Goal: Transaction & Acquisition: Purchase product/service

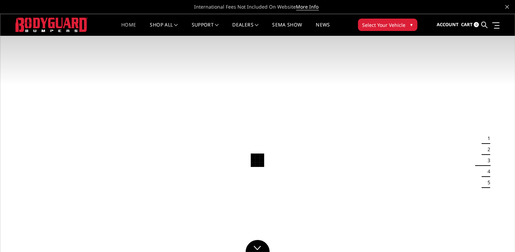
click at [393, 27] on span "Select Your Vehicle" at bounding box center [384, 24] width 43 height 7
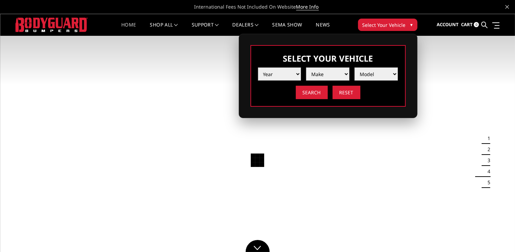
click at [297, 74] on select "Year 2025 2024 2023 2022 2021 2020 2019 2018 2017 2016 2015 2014 2013 2012 2011…" at bounding box center [279, 73] width 43 height 13
select select "yr_2024"
click at [258, 67] on select "Year 2025 2024 2023 2022 2021 2020 2019 2018 2017 2016 2015 2014 2013 2012 2011…" at bounding box center [279, 73] width 43 height 13
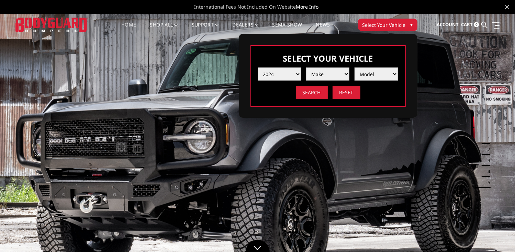
click at [346, 73] on select "Make Chevrolet Ford GMC Ram Toyota" at bounding box center [327, 73] width 43 height 13
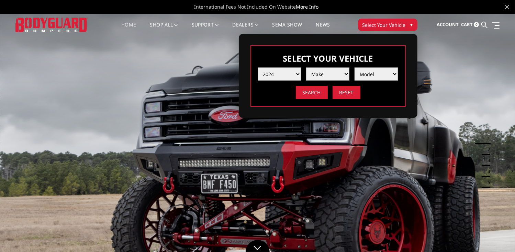
select select "mk_ford"
click at [306, 67] on select "Make Chevrolet Ford GMC Ram Toyota" at bounding box center [327, 73] width 43 height 13
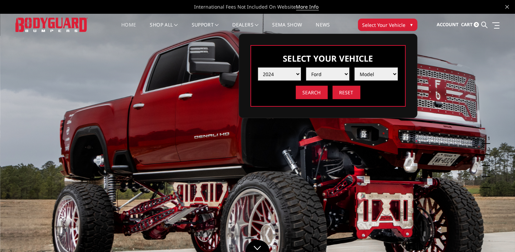
click at [394, 76] on select "Model F150 F150 Raptor F250 / F350 F450 F550" at bounding box center [376, 73] width 43 height 13
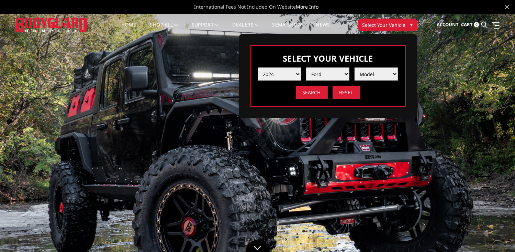
select select "md_f250-f350"
click at [355, 67] on select "Model F150 F150 Raptor F250 / F350 F450 F550" at bounding box center [376, 73] width 43 height 13
click at [316, 96] on input "Search" at bounding box center [312, 92] width 32 height 13
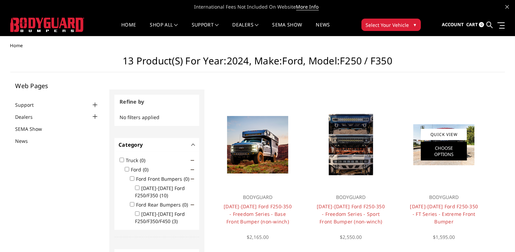
click at [446, 145] on link "Choose Options" at bounding box center [444, 151] width 46 height 19
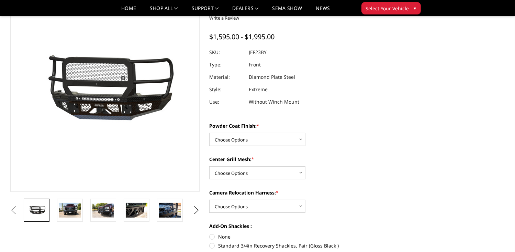
scroll to position [34, 0]
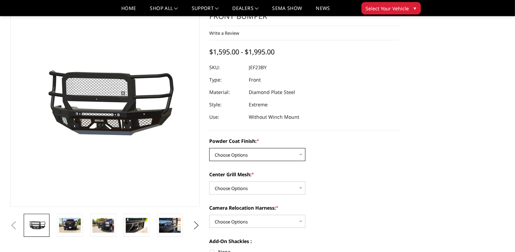
click at [301, 154] on select "Choose Options Bare Metal Gloss Black Powder Coat Textured Black Powder Coat" at bounding box center [257, 154] width 96 height 13
select select "3264"
click at [209, 148] on select "Choose Options Bare Metal Gloss Black Powder Coat Textured Black Powder Coat" at bounding box center [257, 154] width 96 height 13
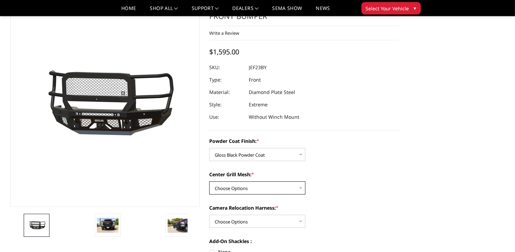
click at [302, 187] on select "Choose Options WITH Expanded Metal in Center Grill WITHOUT Expanded Metal in Ce…" at bounding box center [257, 187] width 96 height 13
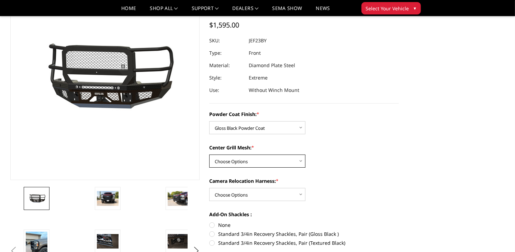
scroll to position [69, 0]
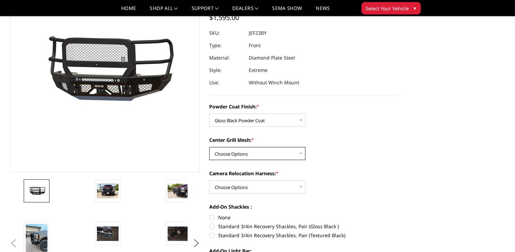
click at [301, 154] on select "Choose Options WITH Expanded Metal in Center Grill WITHOUT Expanded Metal in Ce…" at bounding box center [257, 153] width 96 height 13
select select "3266"
click at [209, 147] on select "Choose Options WITH Expanded Metal in Center Grill WITHOUT Expanded Metal in Ce…" at bounding box center [257, 153] width 96 height 13
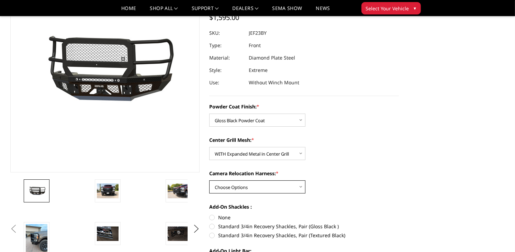
click at [301, 187] on select "Choose Options WITH Camera Relocation Harness WITHOUT Camera Relocation Harness" at bounding box center [257, 186] width 96 height 13
select select "3268"
click at [209, 180] on select "Choose Options WITH Camera Relocation Harness WITHOUT Camera Relocation Harness" at bounding box center [257, 186] width 96 height 13
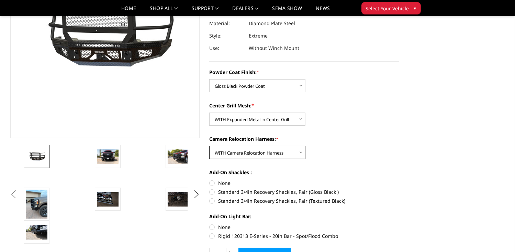
scroll to position [138, 0]
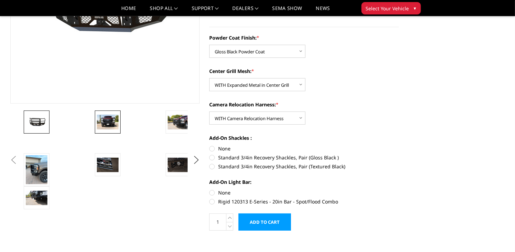
drag, startPoint x: 111, startPoint y: 121, endPoint x: 115, endPoint y: 118, distance: 5.9
click at [111, 121] on img at bounding box center [108, 121] width 22 height 14
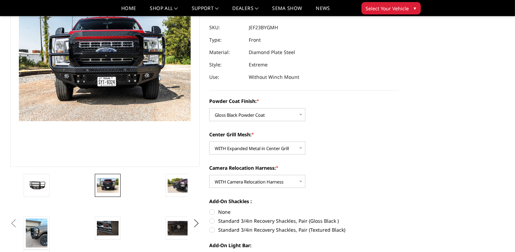
scroll to position [86, 0]
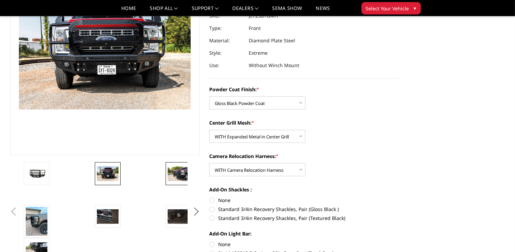
click at [181, 177] on img at bounding box center [179, 173] width 22 height 14
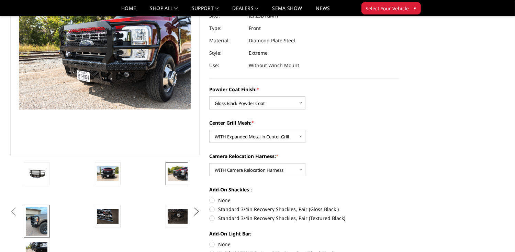
click at [38, 224] on img at bounding box center [37, 221] width 22 height 29
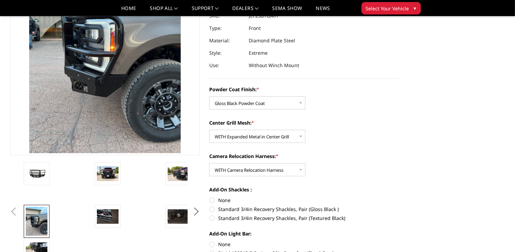
scroll to position [42, 0]
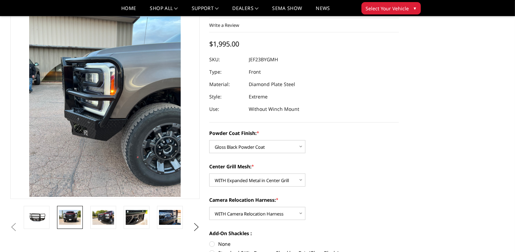
click at [71, 220] on img at bounding box center [70, 217] width 22 height 14
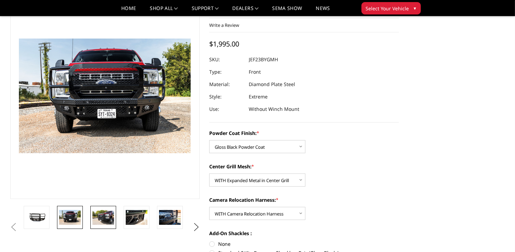
click at [104, 220] on img at bounding box center [103, 217] width 22 height 14
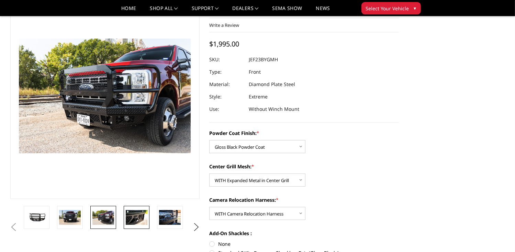
click at [139, 219] on img at bounding box center [137, 217] width 22 height 14
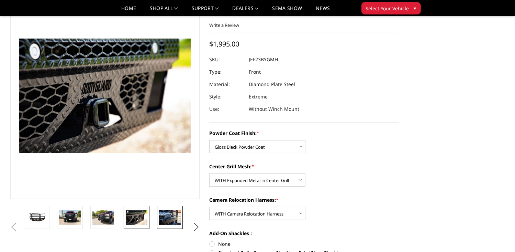
click at [167, 217] on img at bounding box center [170, 217] width 22 height 14
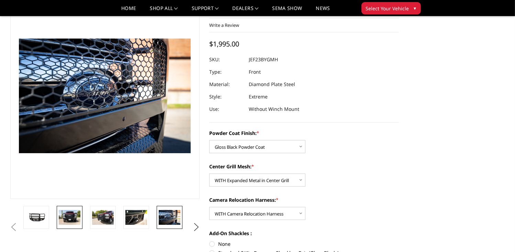
click at [69, 217] on img at bounding box center [70, 217] width 22 height 14
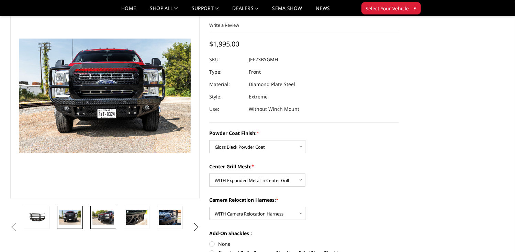
click at [104, 219] on img at bounding box center [103, 217] width 22 height 14
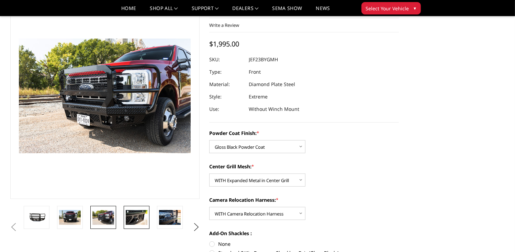
click at [141, 218] on img at bounding box center [137, 217] width 22 height 14
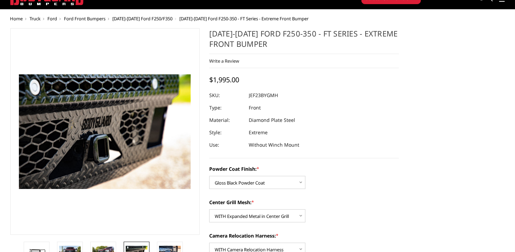
scroll to position [69, 0]
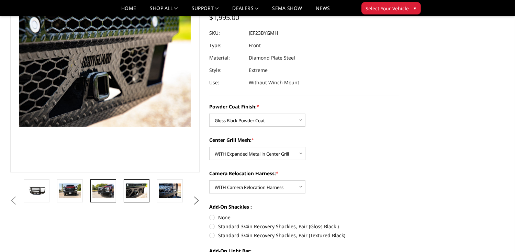
click at [107, 185] on img at bounding box center [103, 190] width 22 height 14
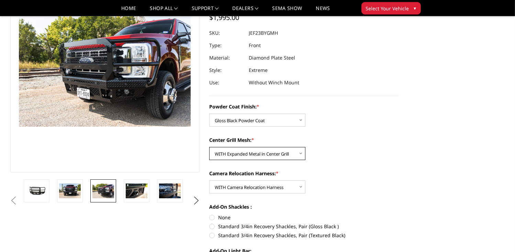
click at [298, 155] on select "Choose Options WITH Expanded Metal in Center Grill WITHOUT Expanded Metal in Ce…" at bounding box center [257, 153] width 96 height 13
select select "3267"
click at [209, 147] on select "Choose Options WITH Expanded Metal in Center Grill WITHOUT Expanded Metal in Ce…" at bounding box center [257, 153] width 96 height 13
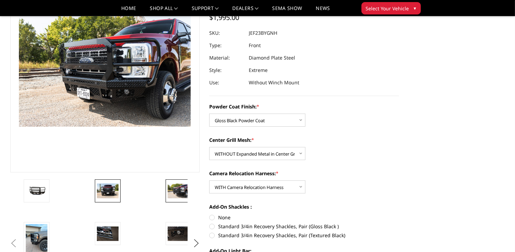
click at [105, 190] on img at bounding box center [108, 190] width 22 height 14
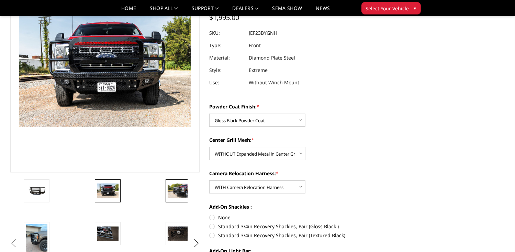
click at [179, 195] on img at bounding box center [179, 190] width 22 height 14
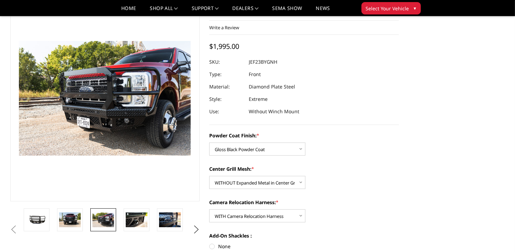
scroll to position [0, 0]
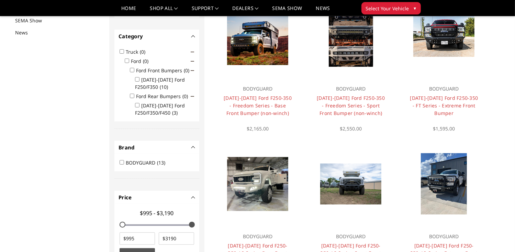
scroll to position [89, 0]
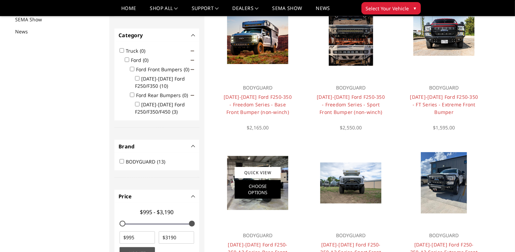
click at [247, 195] on link "Choose Options" at bounding box center [258, 189] width 46 height 19
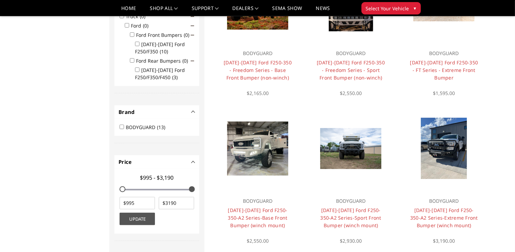
scroll to position [138, 0]
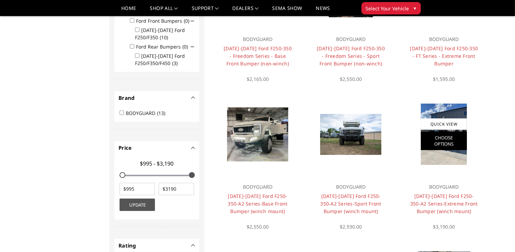
click at [434, 138] on link "Choose Options" at bounding box center [444, 140] width 46 height 19
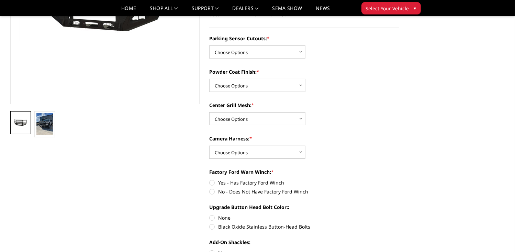
scroll to position [138, 0]
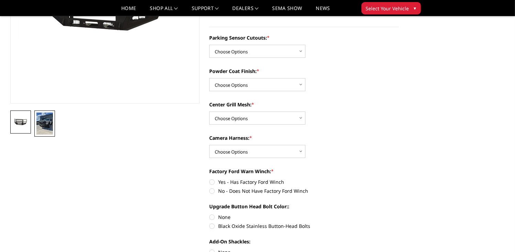
click at [43, 126] on img at bounding box center [44, 123] width 17 height 22
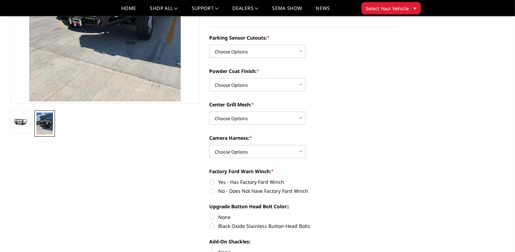
scroll to position [76, 0]
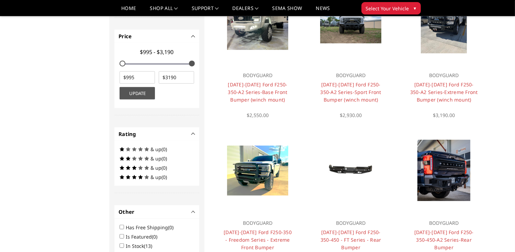
scroll to position [275, 0]
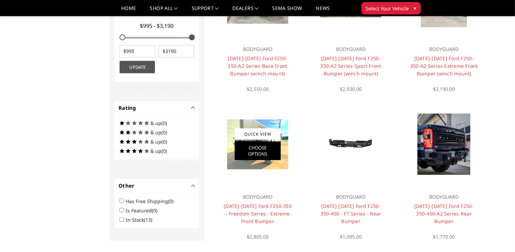
click at [266, 152] on link "Choose Options" at bounding box center [258, 150] width 46 height 19
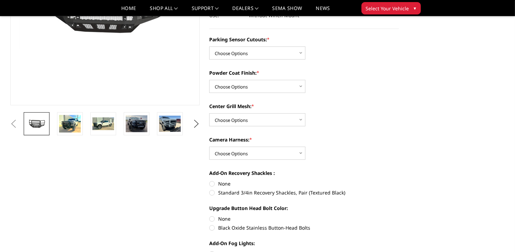
scroll to position [138, 0]
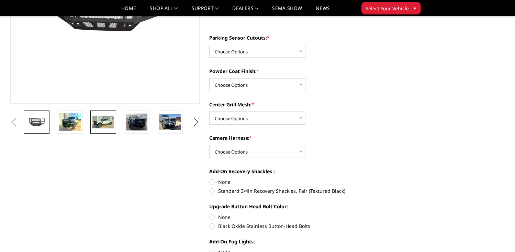
click at [100, 123] on img at bounding box center [103, 122] width 22 height 13
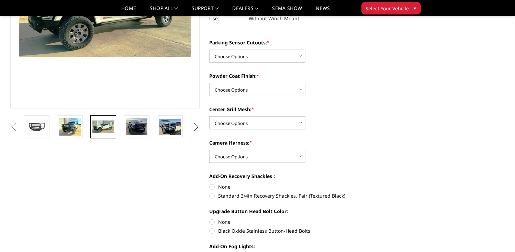
scroll to position [64, 0]
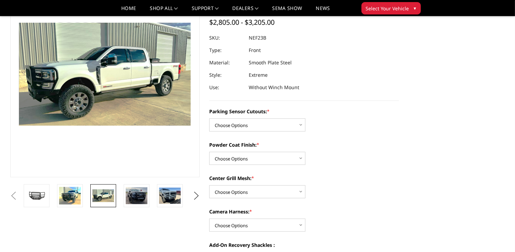
click at [102, 194] on img at bounding box center [103, 195] width 22 height 13
click at [131, 195] on img at bounding box center [137, 195] width 22 height 17
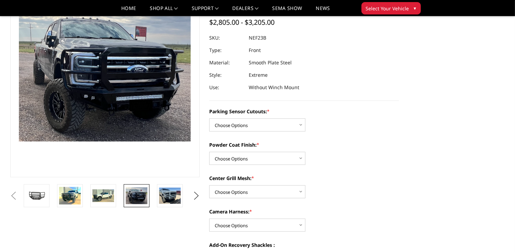
scroll to position [48, 0]
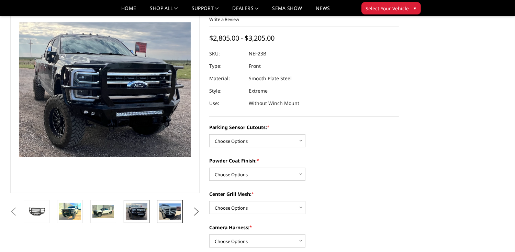
click at [174, 209] on img at bounding box center [170, 211] width 22 height 16
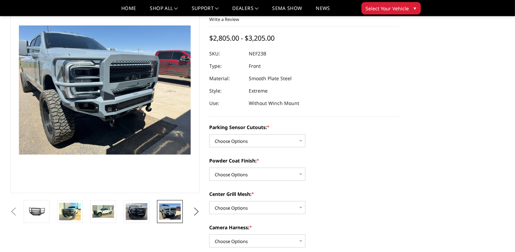
scroll to position [51, 0]
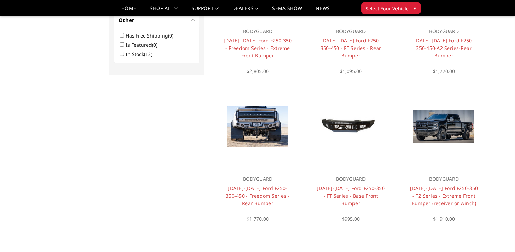
scroll to position [447, 0]
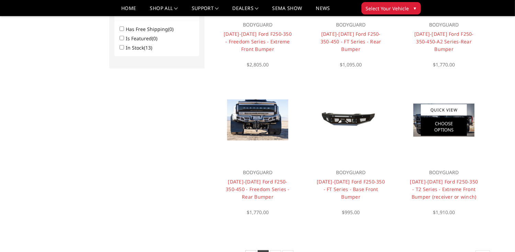
click at [448, 128] on link "Choose Options" at bounding box center [444, 126] width 46 height 19
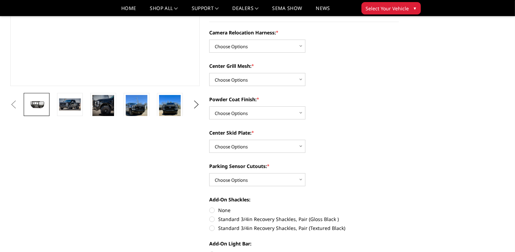
scroll to position [172, 0]
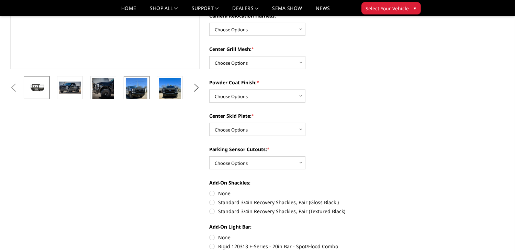
click at [133, 89] on img at bounding box center [137, 92] width 22 height 29
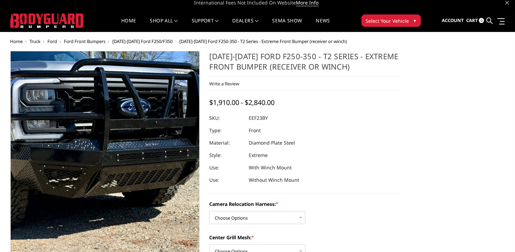
scroll to position [0, 0]
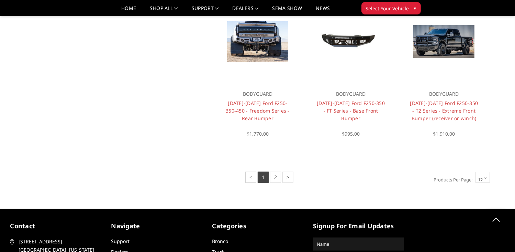
scroll to position [536, 0]
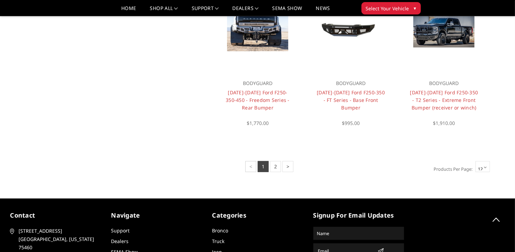
click at [275, 166] on link "2" at bounding box center [275, 166] width 11 height 11
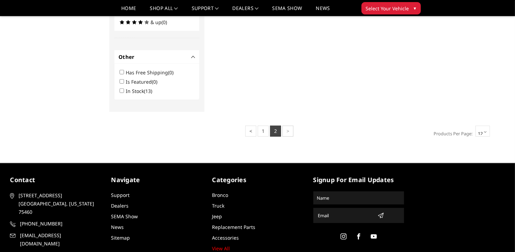
scroll to position [344, 0]
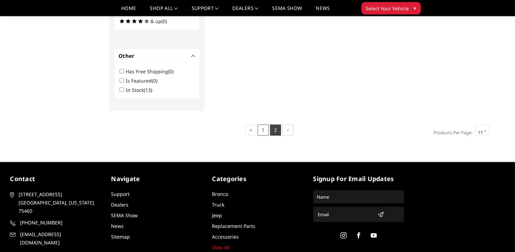
click at [263, 131] on link "1" at bounding box center [263, 129] width 11 height 11
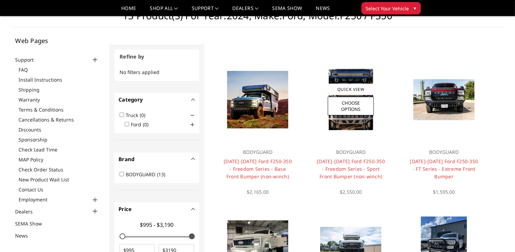
scroll to position [0, 0]
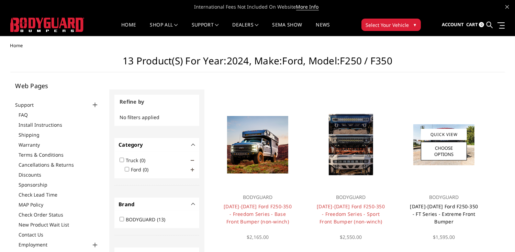
click at [448, 208] on link "[DATE]-[DATE] Ford F250-350 - FT Series - Extreme Front Bumper" at bounding box center [444, 214] width 68 height 22
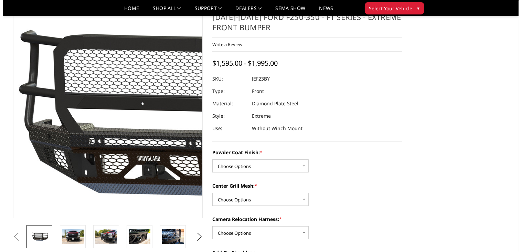
scroll to position [34, 0]
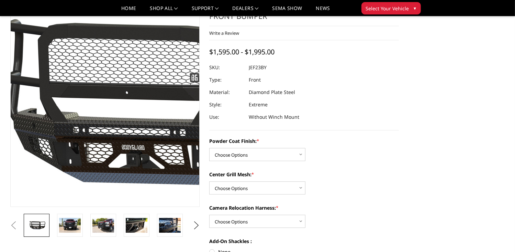
click at [73, 147] on img at bounding box center [148, 104] width 440 height 206
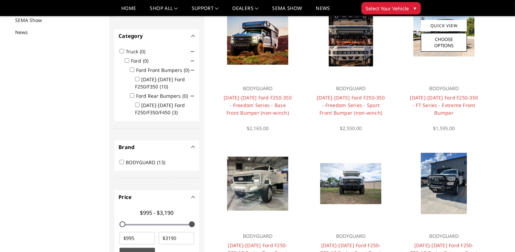
scroll to position [89, 0]
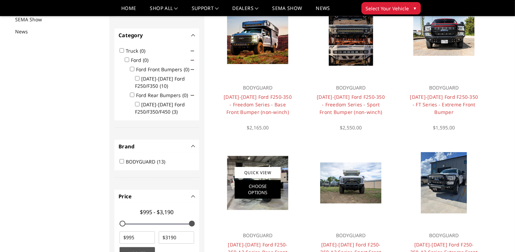
click at [253, 194] on link "Choose Options" at bounding box center [258, 189] width 46 height 19
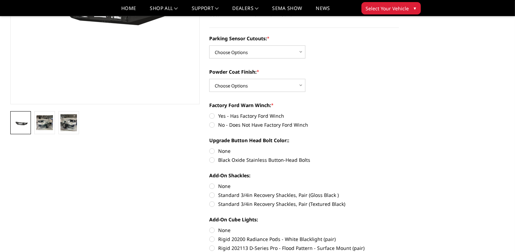
scroll to position [138, 0]
click at [66, 120] on img at bounding box center [69, 121] width 17 height 17
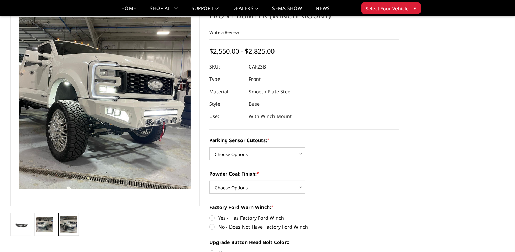
scroll to position [23, 0]
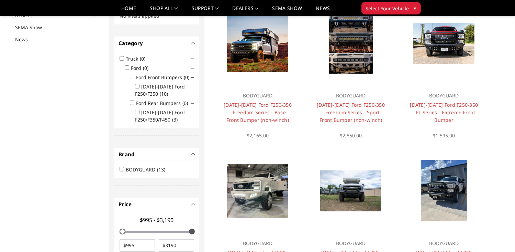
scroll to position [69, 0]
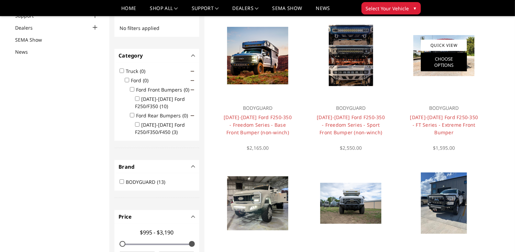
click at [450, 62] on link "Choose Options" at bounding box center [444, 62] width 46 height 19
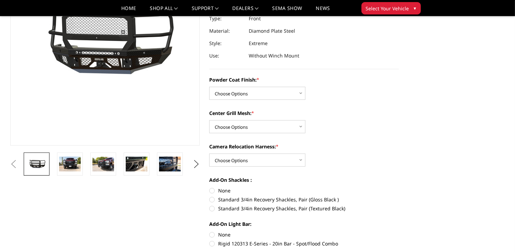
scroll to position [103, 0]
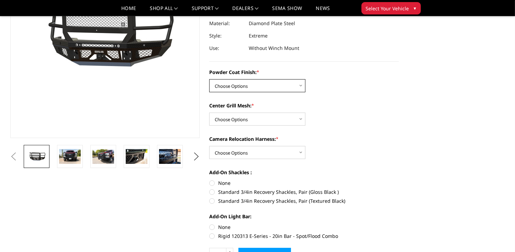
click at [300, 87] on select "Choose Options Bare Metal Gloss Black Powder Coat Textured Black Powder Coat" at bounding box center [257, 85] width 96 height 13
select select "3264"
click at [209, 79] on select "Choose Options Bare Metal Gloss Black Powder Coat Textured Black Powder Coat" at bounding box center [257, 85] width 96 height 13
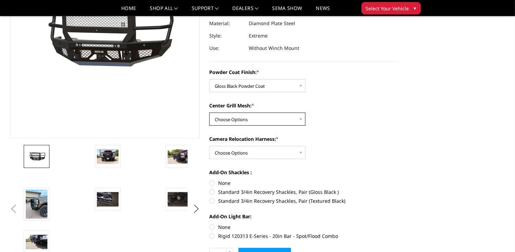
click at [300, 119] on select "Choose Options WITH Expanded Metal in Center Grill WITHOUT Expanded Metal in Ce…" at bounding box center [257, 118] width 96 height 13
select select "3267"
click at [209, 112] on select "Choose Options WITH Expanded Metal in Center Grill WITHOUT Expanded Metal in Ce…" at bounding box center [257, 118] width 96 height 13
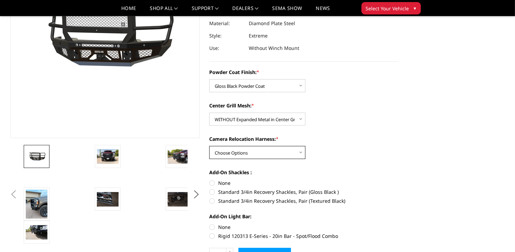
click at [300, 153] on select "Choose Options WITH Camera Relocation Harness WITHOUT Camera Relocation Harness" at bounding box center [257, 152] width 96 height 13
select select "3268"
click at [209, 146] on select "Choose Options WITH Camera Relocation Harness WITHOUT Camera Relocation Harness" at bounding box center [257, 152] width 96 height 13
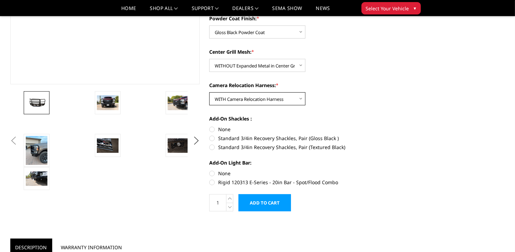
scroll to position [172, 0]
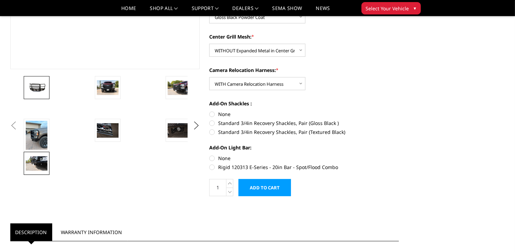
click at [28, 162] on img at bounding box center [37, 163] width 22 height 14
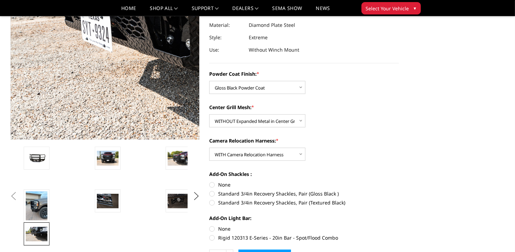
scroll to position [103, 0]
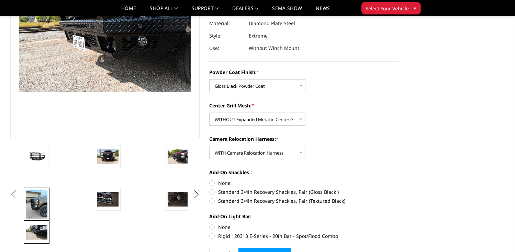
click at [37, 200] on img at bounding box center [37, 203] width 22 height 29
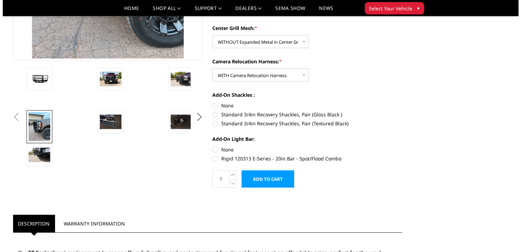
scroll to position [172, 0]
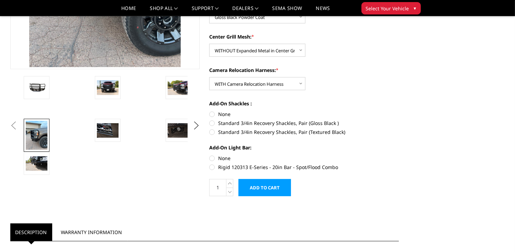
click at [264, 190] on input "Add to Cart" at bounding box center [265, 187] width 53 height 17
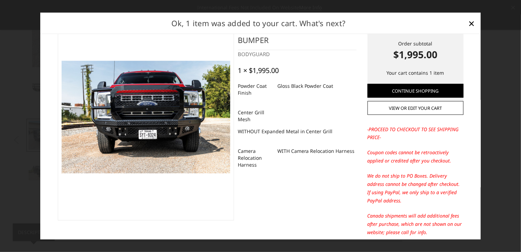
scroll to position [15, 0]
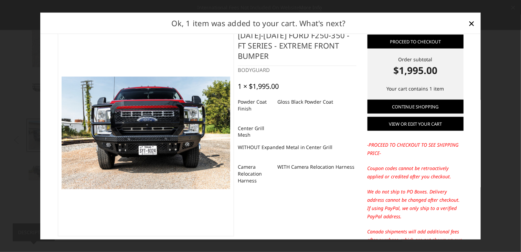
click at [411, 128] on link "View or edit your cart" at bounding box center [415, 124] width 96 height 14
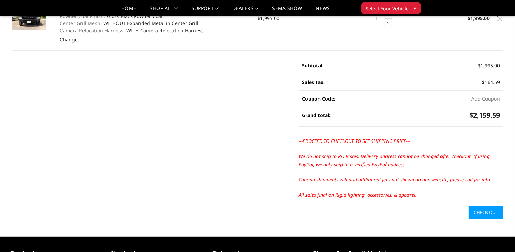
scroll to position [103, 0]
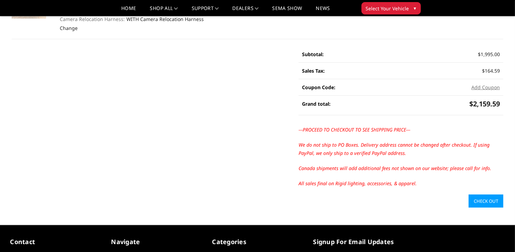
click at [487, 199] on link "Check out" at bounding box center [486, 200] width 35 height 13
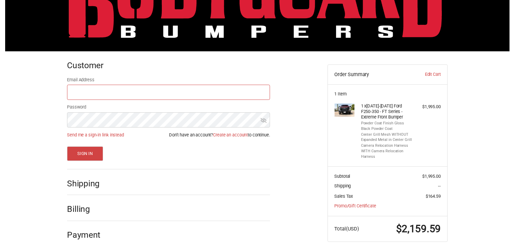
scroll to position [52, 0]
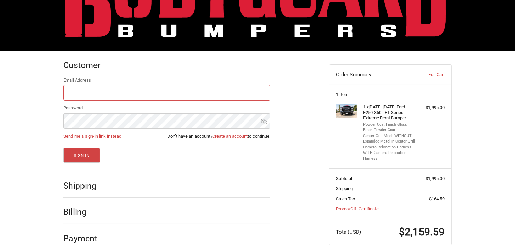
click at [78, 90] on input "Email Address" at bounding box center [166, 92] width 207 height 15
type input "[EMAIL_ADDRESS][DOMAIN_NAME]"
click at [204, 136] on span "Don’t have an account? Create an account to continue." at bounding box center [218, 136] width 103 height 7
click at [235, 137] on link "Create an account" at bounding box center [229, 135] width 35 height 5
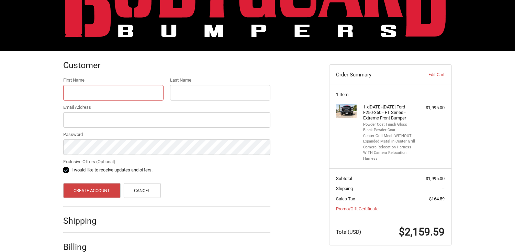
click at [85, 90] on input "First Name" at bounding box center [113, 92] width 100 height 15
type input "[PERSON_NAME]"
click at [186, 92] on input "Last Name" at bounding box center [220, 92] width 100 height 15
type input "[PERSON_NAME]"
click at [86, 115] on input "Email Address" at bounding box center [166, 119] width 207 height 15
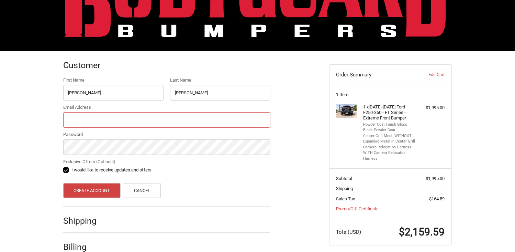
type input "[EMAIL_ADDRESS][DOMAIN_NAME]"
click at [90, 193] on button "Create Account" at bounding box center [91, 190] width 57 height 15
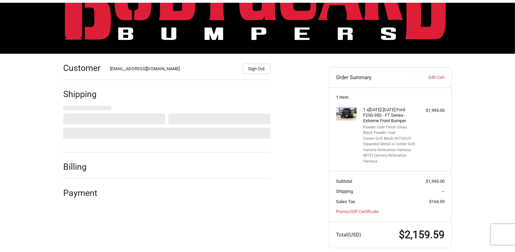
scroll to position [64, 0]
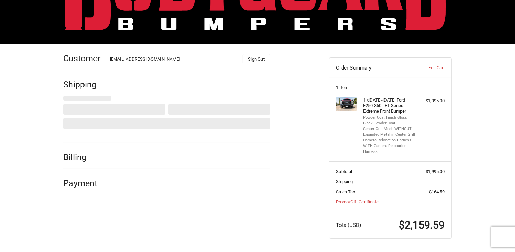
select select "US"
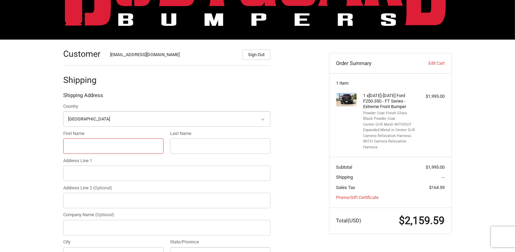
click at [88, 150] on input "First Name" at bounding box center [113, 145] width 100 height 15
type input "[PERSON_NAME]"
type input "[STREET_ADDRESS]"
type input "[PERSON_NAME]"
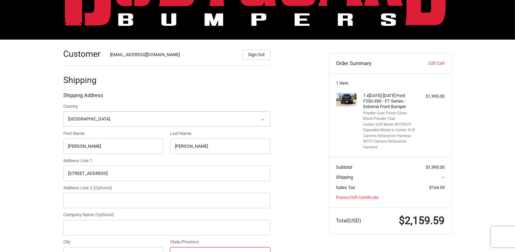
select select "WY"
type input "82301"
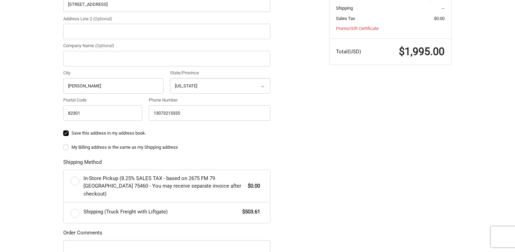
scroll to position [236, 0]
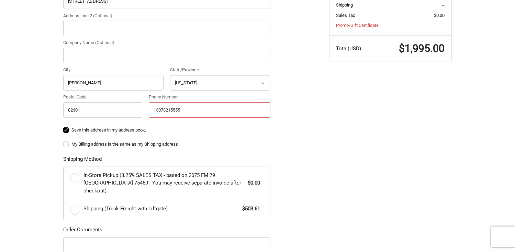
drag, startPoint x: 188, startPoint y: 110, endPoint x: 131, endPoint y: 115, distance: 57.0
click at [131, 115] on div "Country Select a country [GEOGRAPHIC_DATA] [GEOGRAPHIC_DATA] [GEOGRAPHIC_DATA] …" at bounding box center [167, 26] width 214 height 190
type input "13073210049"
click at [328, 138] on div "Customer [EMAIL_ADDRESS][DOMAIN_NAME] Sign Out Shipping Shipping Address Countr…" at bounding box center [258, 106] width 413 height 476
click at [67, 145] on label "My Billing address is the same as my Shipping address" at bounding box center [166, 144] width 207 height 6
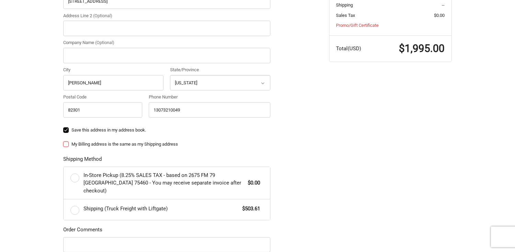
click at [64, 141] on input "My Billing address is the same as my Shipping address" at bounding box center [63, 141] width 0 height 0
checkbox input "true"
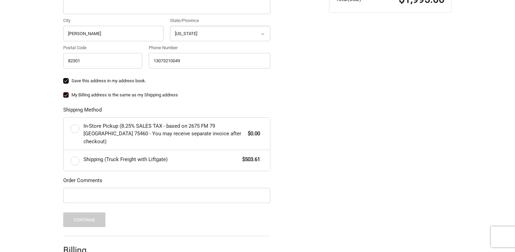
scroll to position [319, 0]
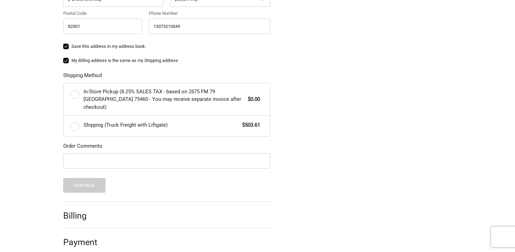
click at [78, 210] on h2 "Billing" at bounding box center [83, 215] width 40 height 11
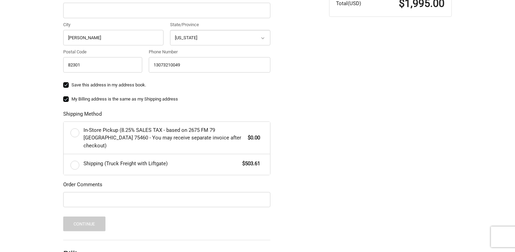
scroll to position [285, 0]
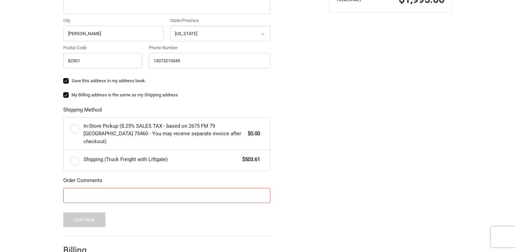
click at [74, 189] on input "Order Comments" at bounding box center [166, 195] width 207 height 15
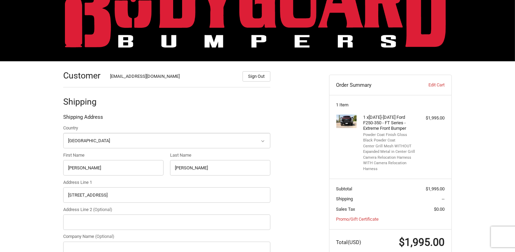
scroll to position [0, 0]
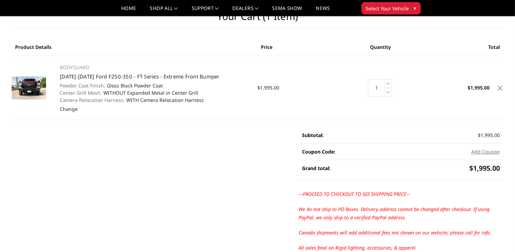
scroll to position [34, 0]
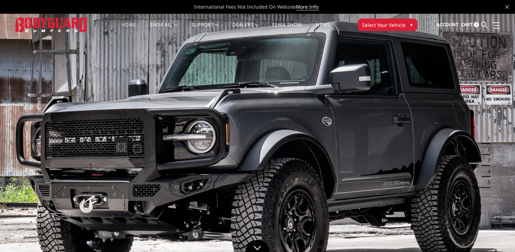
click at [121, 24] on link "Home" at bounding box center [128, 28] width 15 height 13
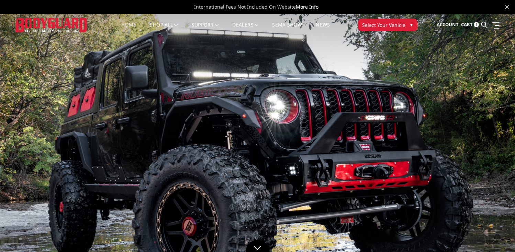
click at [402, 26] on span "Select Your Vehicle" at bounding box center [384, 24] width 43 height 7
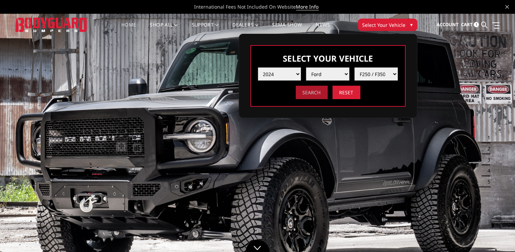
click at [314, 93] on input "Search" at bounding box center [312, 92] width 32 height 13
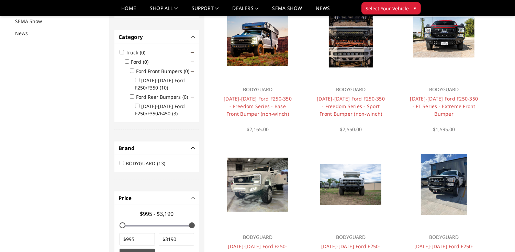
scroll to position [89, 0]
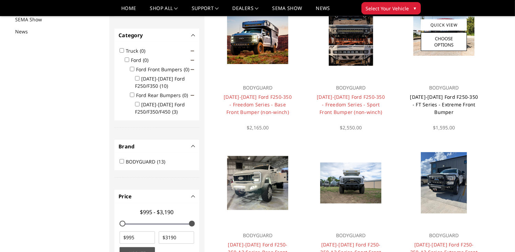
click at [451, 96] on link "[DATE]-[DATE] Ford F250-350 - FT Series - Extreme Front Bumper" at bounding box center [444, 105] width 68 height 22
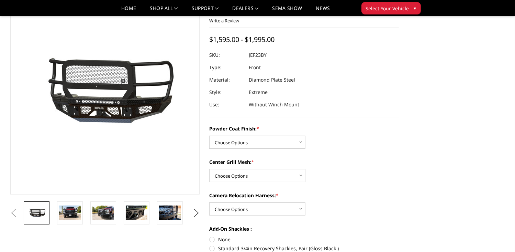
scroll to position [69, 0]
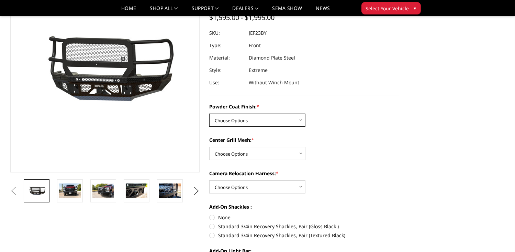
click at [301, 120] on select "Choose Options Bare Metal Gloss Black Powder Coat Textured Black Powder Coat" at bounding box center [257, 119] width 96 height 13
select select "3265"
click at [209, 113] on select "Choose Options Bare Metal Gloss Black Powder Coat Textured Black Powder Coat" at bounding box center [257, 119] width 96 height 13
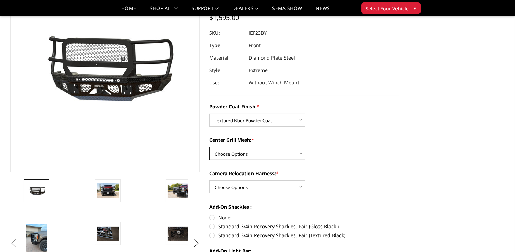
click at [301, 152] on select "Choose Options WITH Expanded Metal in Center Grill WITHOUT Expanded Metal in Ce…" at bounding box center [257, 153] width 96 height 13
select select "3267"
click at [209, 147] on select "Choose Options WITH Expanded Metal in Center Grill WITHOUT Expanded Metal in Ce…" at bounding box center [257, 153] width 96 height 13
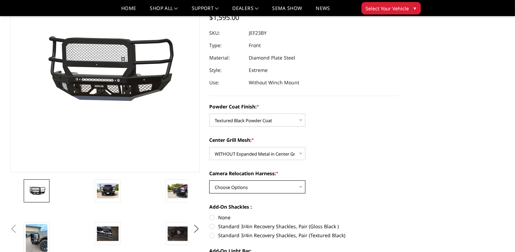
click at [300, 186] on select "Choose Options WITH Camera Relocation Harness WITHOUT Camera Relocation Harness" at bounding box center [257, 186] width 96 height 13
select select "3268"
click at [209, 180] on select "Choose Options WITH Camera Relocation Harness WITHOUT Camera Relocation Harness" at bounding box center [257, 186] width 96 height 13
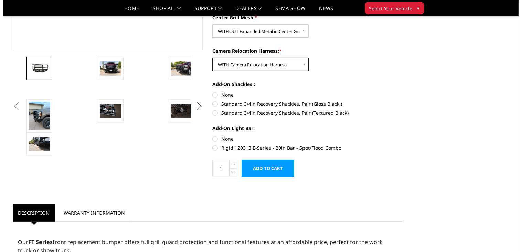
scroll to position [206, 0]
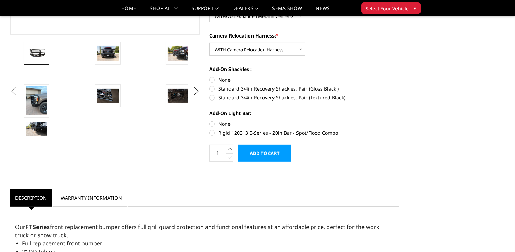
click at [255, 150] on input "Add to Cart" at bounding box center [265, 152] width 53 height 17
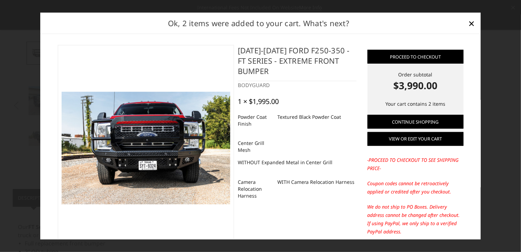
click at [417, 136] on link "View or edit your cart" at bounding box center [415, 139] width 96 height 14
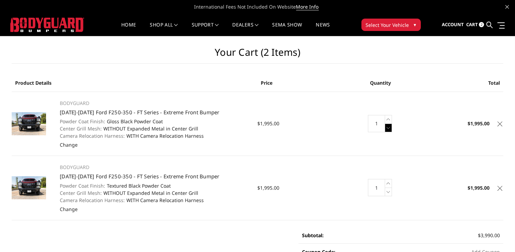
click at [389, 127] on icon at bounding box center [388, 127] width 7 height 9
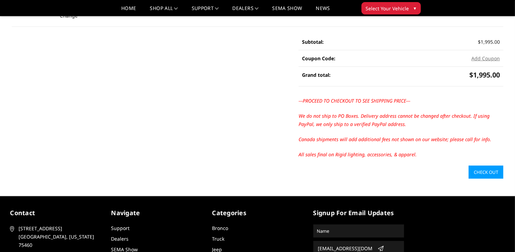
scroll to position [138, 0]
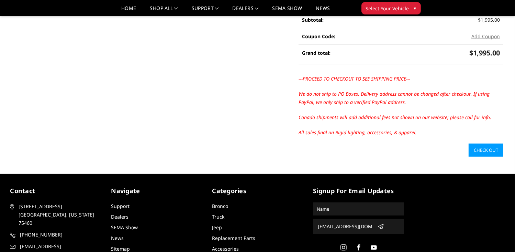
click at [483, 148] on link "Check out" at bounding box center [486, 149] width 35 height 13
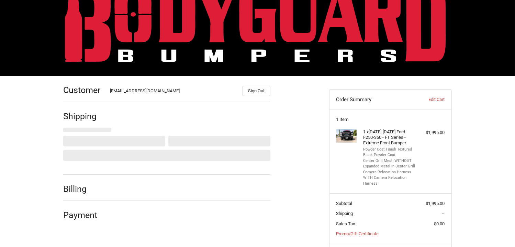
select select "US"
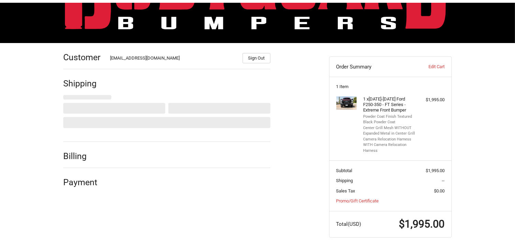
scroll to position [64, 0]
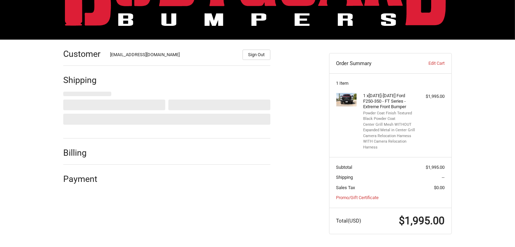
select select "WY"
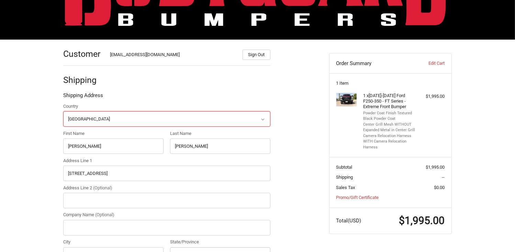
click at [70, 116] on select "Select a country [GEOGRAPHIC_DATA] [GEOGRAPHIC_DATA] [GEOGRAPHIC_DATA] [GEOGRAP…" at bounding box center [166, 118] width 207 height 15
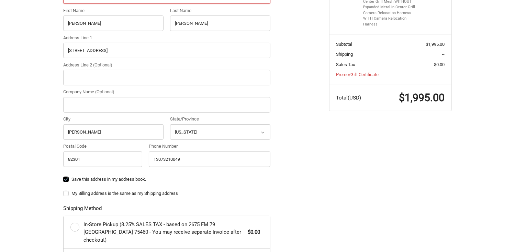
scroll to position [147, 0]
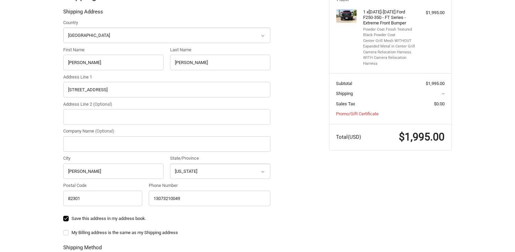
click at [261, 35] on icon at bounding box center [263, 36] width 6 height 6
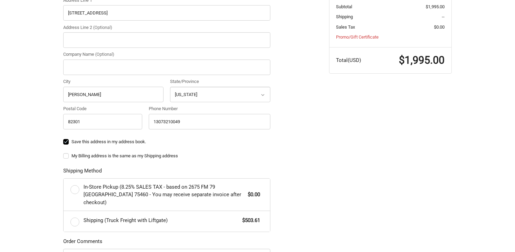
scroll to position [241, 0]
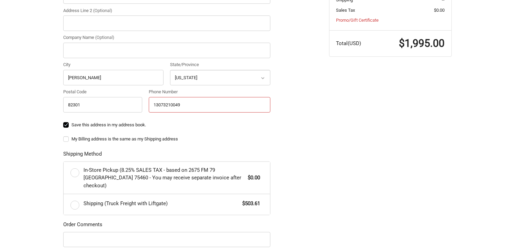
click at [153, 104] on input "13073210049" at bounding box center [210, 104] width 122 height 15
type input "3073210049"
click at [377, 114] on div "Customer [EMAIL_ADDRESS][DOMAIN_NAME] Sign Out Shipping Shipping Address Countr…" at bounding box center [258, 100] width 413 height 476
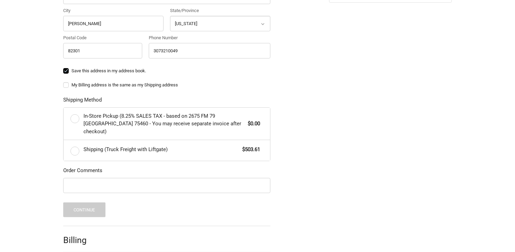
scroll to position [285, 0]
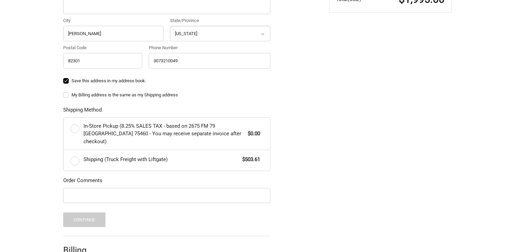
click at [67, 96] on label "My Billing address is the same as my Shipping address" at bounding box center [166, 95] width 207 height 6
click at [64, 92] on input "My Billing address is the same as my Shipping address" at bounding box center [63, 91] width 0 height 0
checkbox input "true"
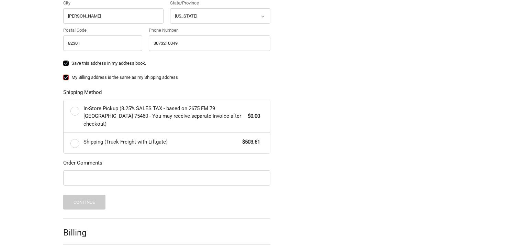
scroll to position [319, 0]
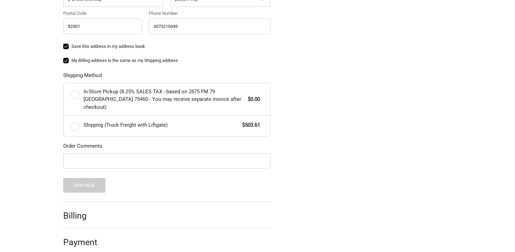
click at [74, 211] on h2 "Billing" at bounding box center [83, 215] width 40 height 11
click at [72, 237] on h2 "Payment" at bounding box center [83, 242] width 40 height 11
click at [81, 153] on input "Order Comments" at bounding box center [166, 160] width 207 height 15
type input "3073210049"
drag, startPoint x: 404, startPoint y: 160, endPoint x: 391, endPoint y: 148, distance: 17.8
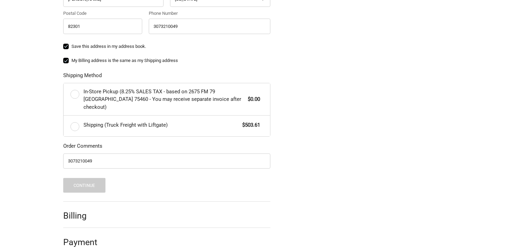
click at [397, 154] on div "Customer [EMAIL_ADDRESS][DOMAIN_NAME] Sign Out Shipping Shipping Address Countr…" at bounding box center [258, 22] width 413 height 476
drag, startPoint x: 326, startPoint y: 163, endPoint x: 317, endPoint y: 177, distance: 17.3
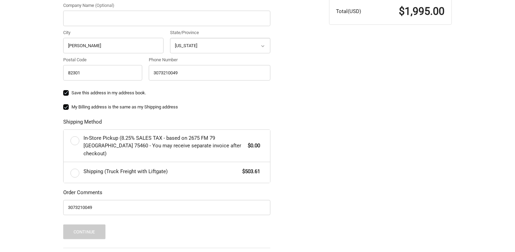
scroll to position [182, 0]
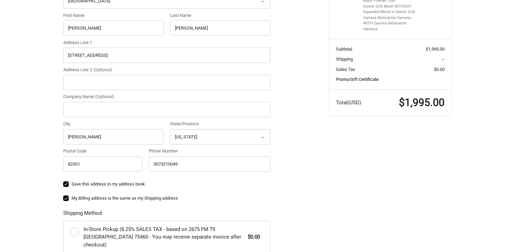
click at [358, 79] on link "Promo/Gift Certificate" at bounding box center [358, 79] width 43 height 5
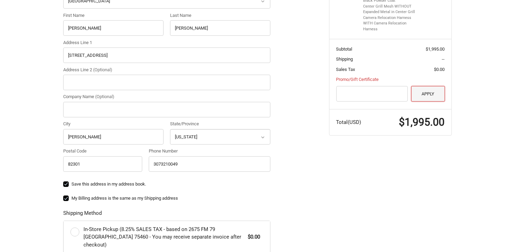
click at [428, 95] on button "Apply" at bounding box center [429, 93] width 34 height 15
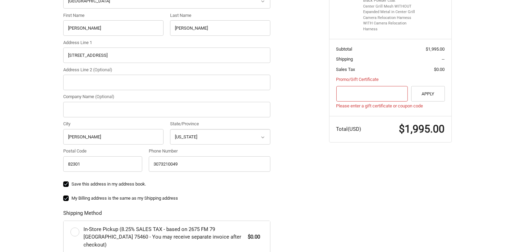
click at [346, 92] on input "Gift Certificate or Coupon Code" at bounding box center [373, 93] width 72 height 15
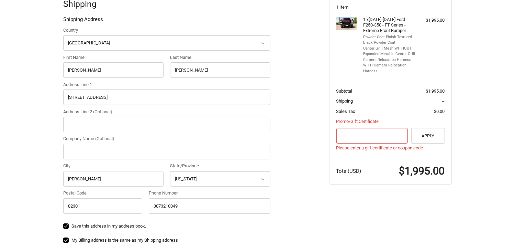
scroll to position [319, 0]
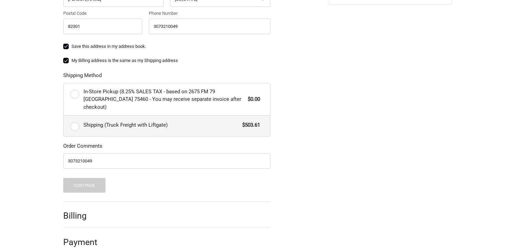
click at [149, 121] on span "Shipping (Truck Freight with Liftgate)" at bounding box center [161, 125] width 155 height 8
click at [64, 116] on input "Shipping (Truck Freight with Liftgate) $503.61" at bounding box center [64, 116] width 0 height 0
radio input "true"
click at [69, 178] on button "Continue" at bounding box center [84, 185] width 42 height 15
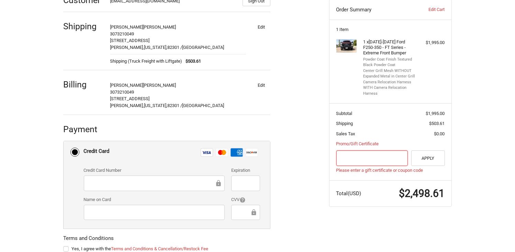
scroll to position [161, 0]
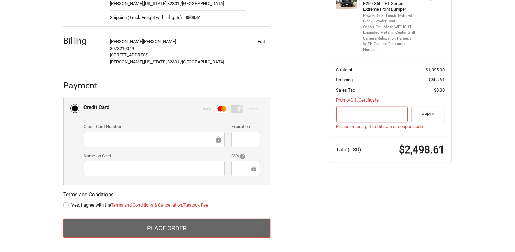
click at [139, 231] on button "Place Order" at bounding box center [166, 228] width 207 height 19
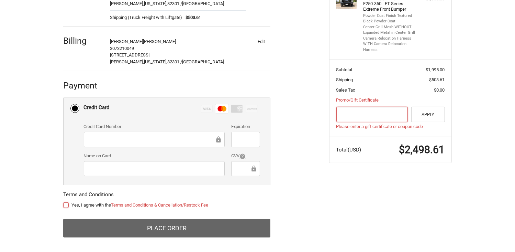
scroll to position [168, 0]
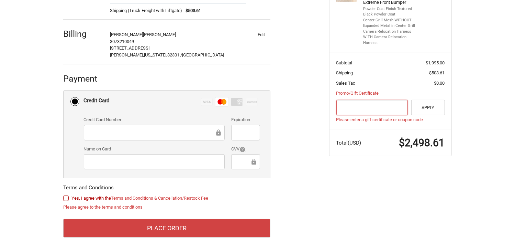
click at [64, 196] on label "Yes, I agree with the Terms and Conditions & Cancellation/Restock Fee" at bounding box center [166, 198] width 207 height 6
click at [64, 195] on input "Yes, I agree with the Terms and Conditions & Cancellation/Restock Fee" at bounding box center [63, 195] width 0 height 0
checkbox input "true"
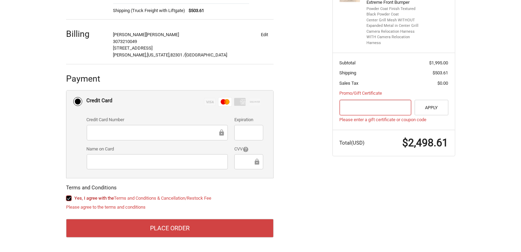
scroll to position [161, 0]
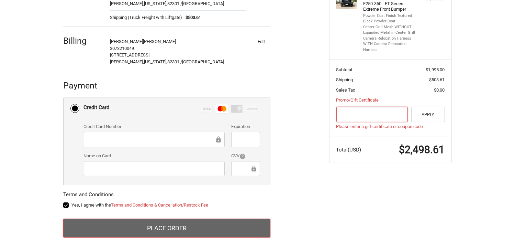
click at [165, 225] on button "Place Order" at bounding box center [166, 228] width 207 height 19
